Goal: Browse casually: Explore the website without a specific task or goal

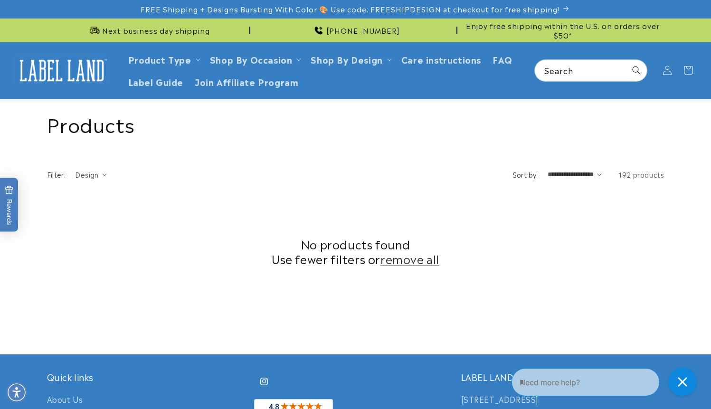
scroll to position [322, 0]
